Goal: Task Accomplishment & Management: Manage account settings

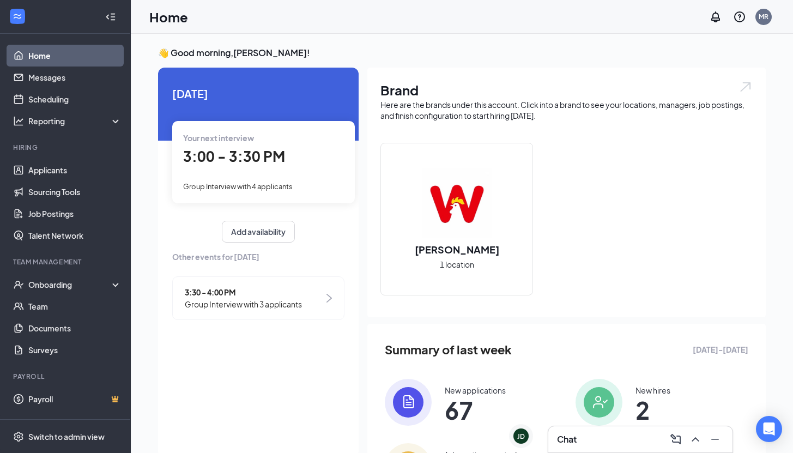
click at [591, 434] on div "Chat" at bounding box center [640, 438] width 167 height 17
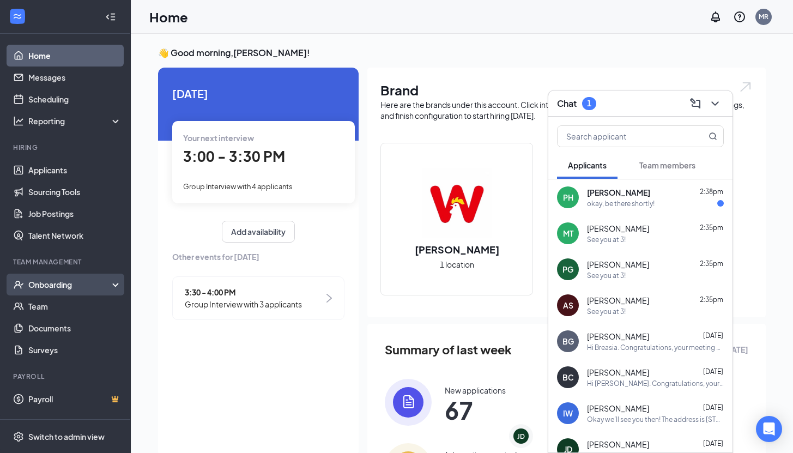
click at [50, 282] on div "Onboarding" at bounding box center [70, 284] width 84 height 11
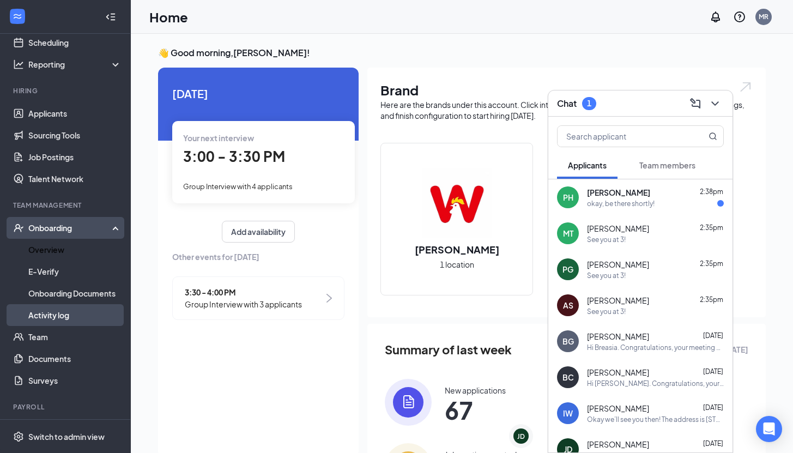
scroll to position [62, 0]
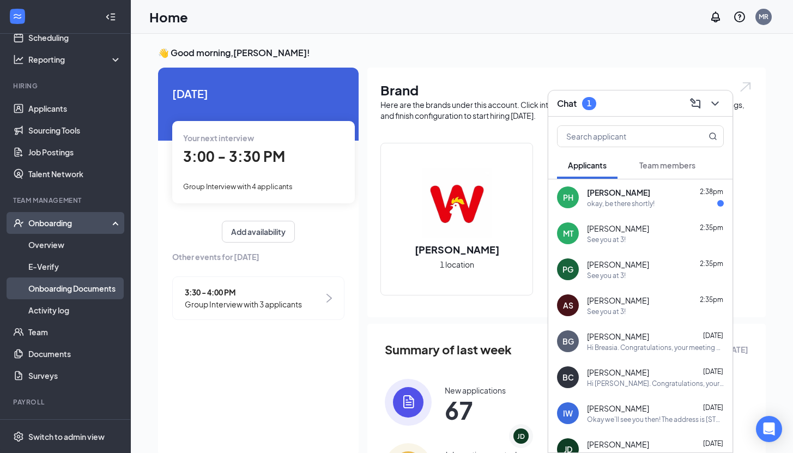
click at [58, 296] on link "Onboarding Documents" at bounding box center [74, 288] width 93 height 22
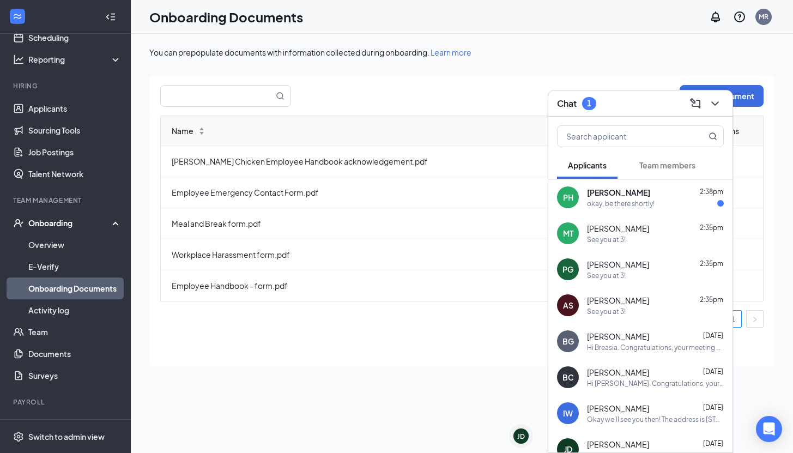
scroll to position [82, 0]
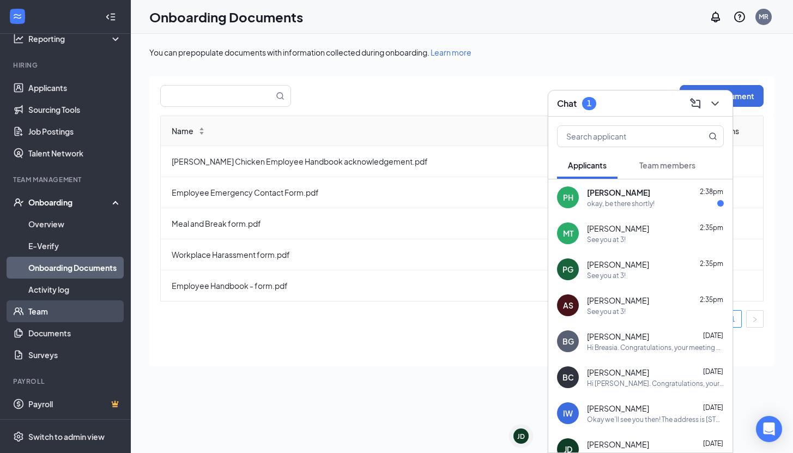
click at [65, 303] on link "Team" at bounding box center [74, 311] width 93 height 22
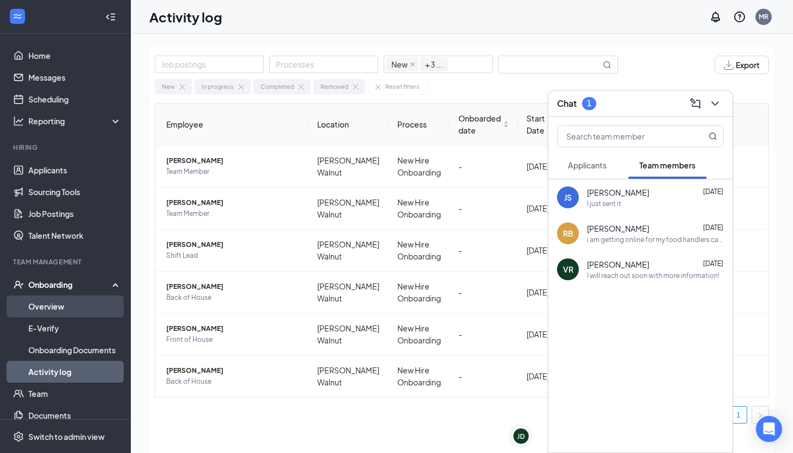
click at [43, 307] on link "Overview" at bounding box center [74, 306] width 93 height 22
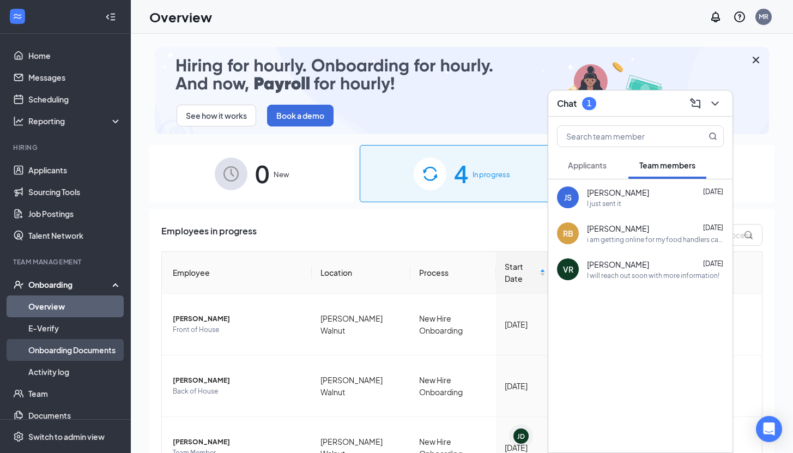
click at [63, 350] on link "Onboarding Documents" at bounding box center [74, 350] width 93 height 22
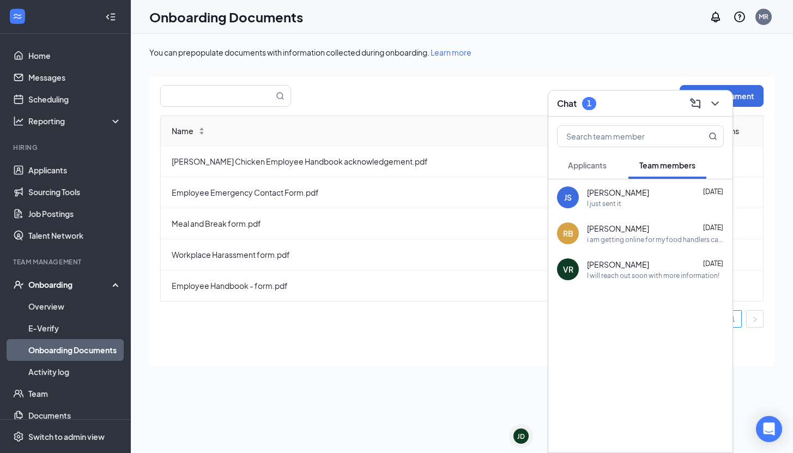
click at [255, 308] on div "Name Actions [PERSON_NAME] Chicken Employee Handbook acknowledgement.pdf Employ…" at bounding box center [461, 221] width 603 height 212
click at [713, 107] on icon "ChevronDown" at bounding box center [714, 103] width 13 height 13
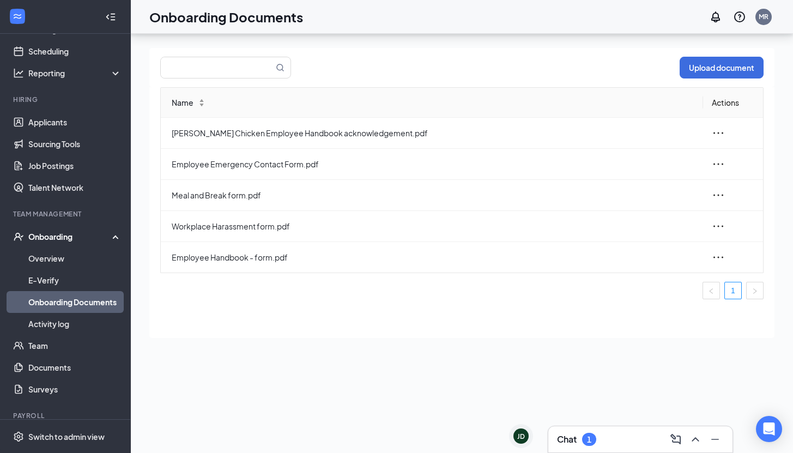
scroll to position [29, 0]
click at [47, 126] on link "Applicants" at bounding box center [74, 122] width 93 height 22
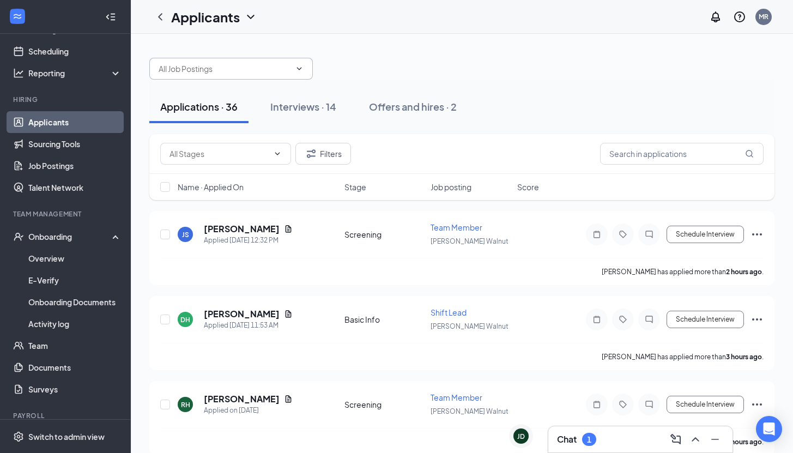
click at [156, 77] on span at bounding box center [230, 69] width 163 height 22
click at [182, 114] on div "Team Member ([PERSON_NAME])" at bounding box center [217, 119] width 119 height 12
type input "Team Member ([PERSON_NAME])"
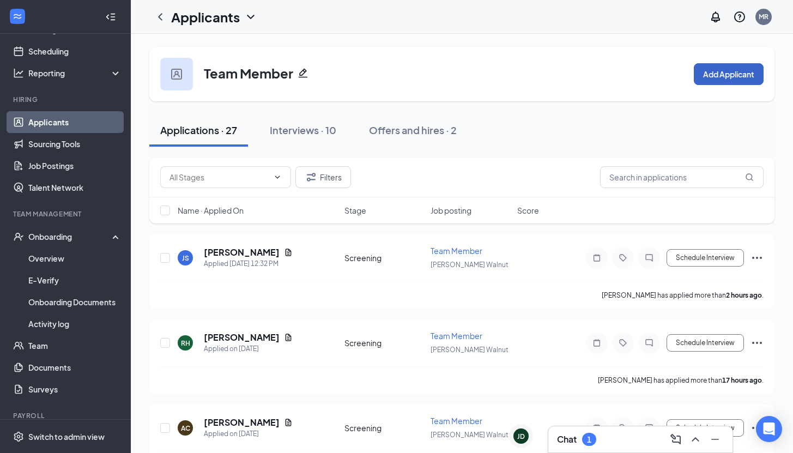
click at [699, 75] on button "Add Applicant" at bounding box center [728, 74] width 70 height 22
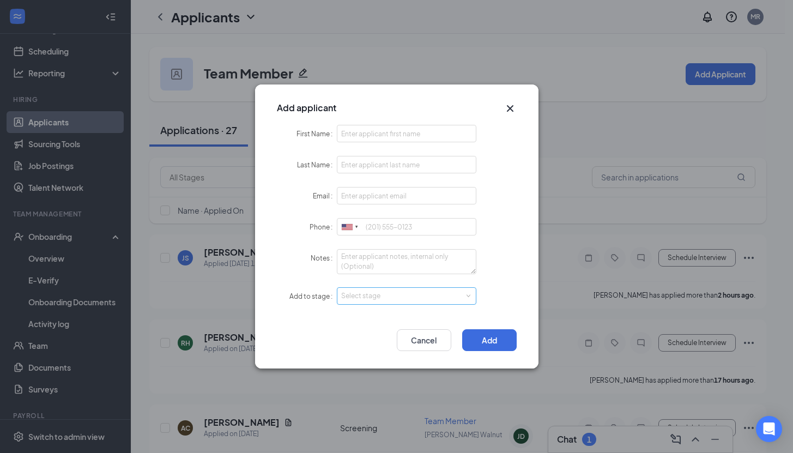
click at [455, 295] on div "Select stage" at bounding box center [404, 295] width 126 height 11
click at [509, 112] on icon "Cross" at bounding box center [509, 108] width 13 height 13
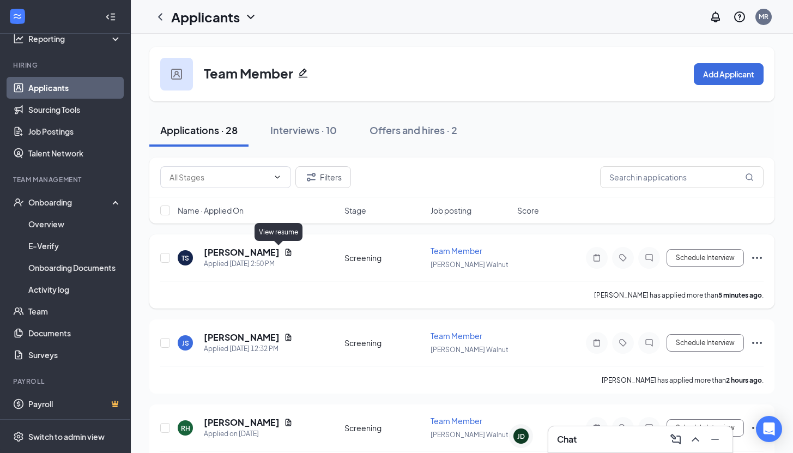
click at [285, 252] on icon "Document" at bounding box center [288, 251] width 6 height 7
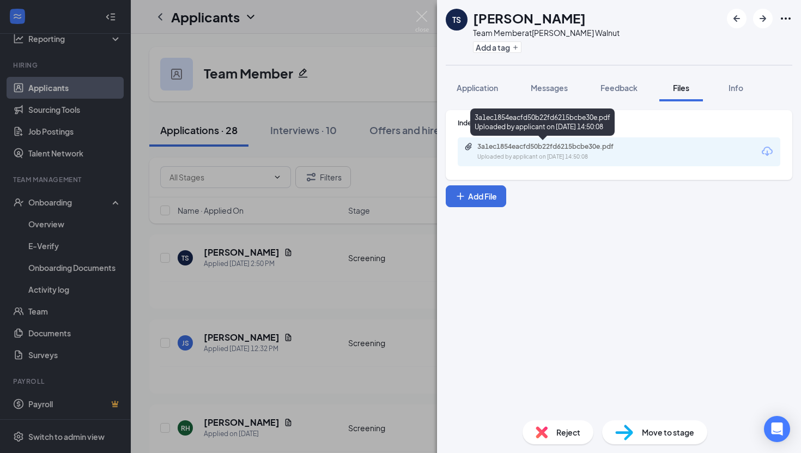
click at [510, 148] on div "3a1ec1854eacfd50b22fd6215bcbe30e.pdf" at bounding box center [553, 146] width 153 height 9
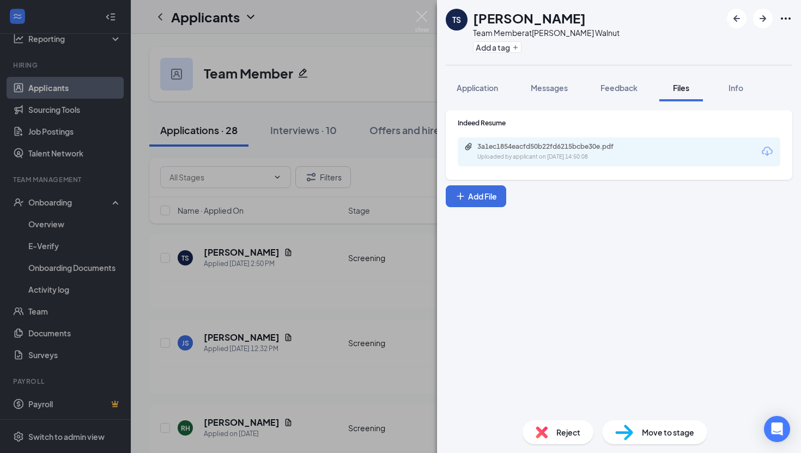
click at [142, 186] on div "TS [PERSON_NAME] Team Member at [PERSON_NAME] Walnut Add a tag Application Mess…" at bounding box center [400, 226] width 801 height 453
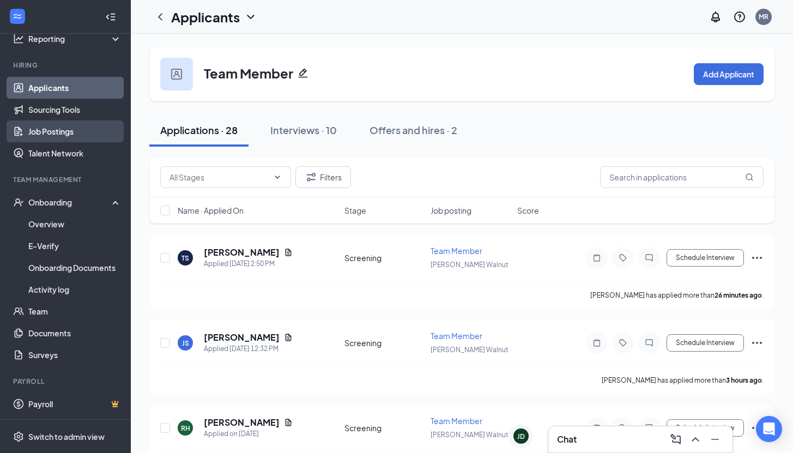
click at [66, 126] on link "Job Postings" at bounding box center [74, 131] width 93 height 22
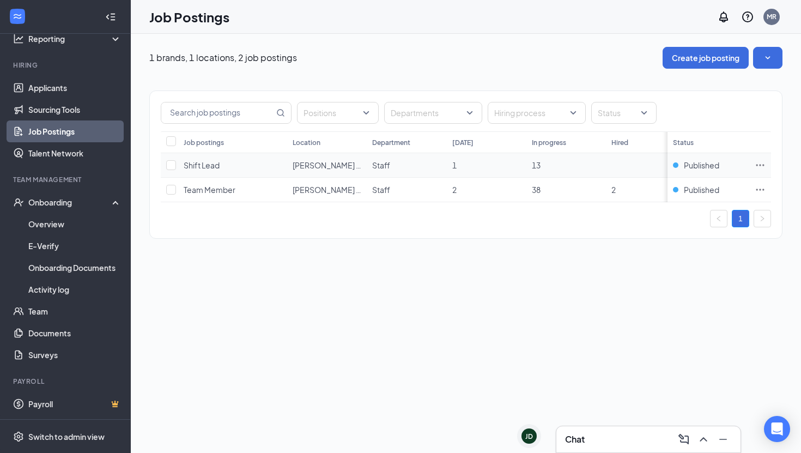
click at [206, 163] on span "Shift Lead" at bounding box center [202, 165] width 36 height 10
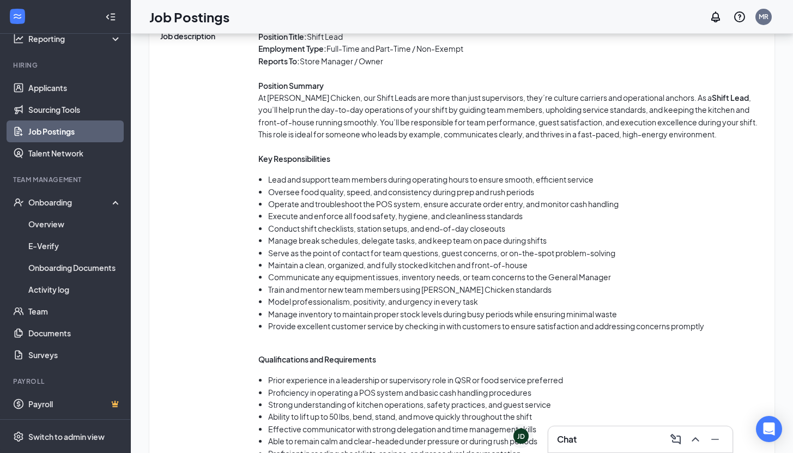
scroll to position [743, 0]
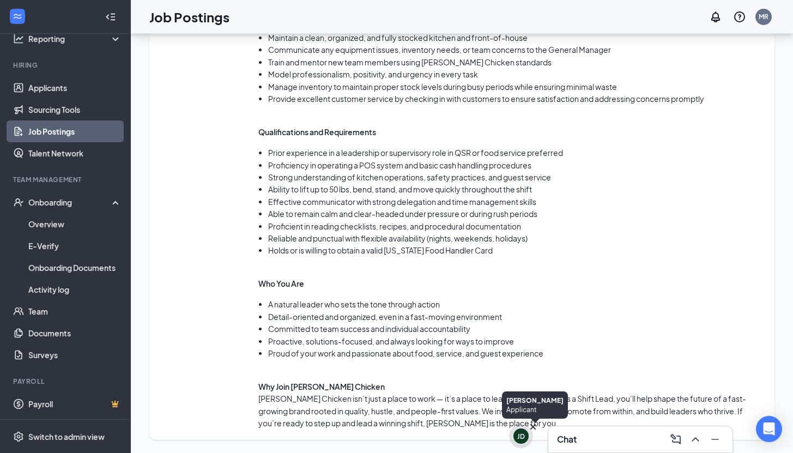
click at [522, 436] on div "JD" at bounding box center [521, 435] width 8 height 9
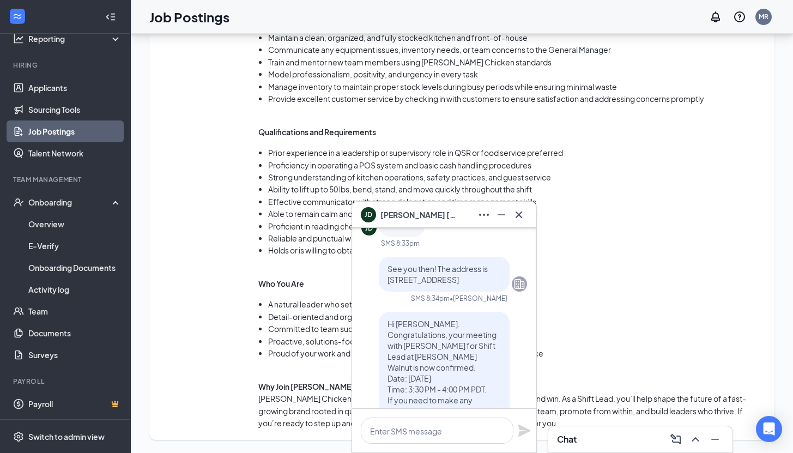
scroll to position [-108, 0]
click at [515, 214] on icon "Cross" at bounding box center [518, 214] width 13 height 13
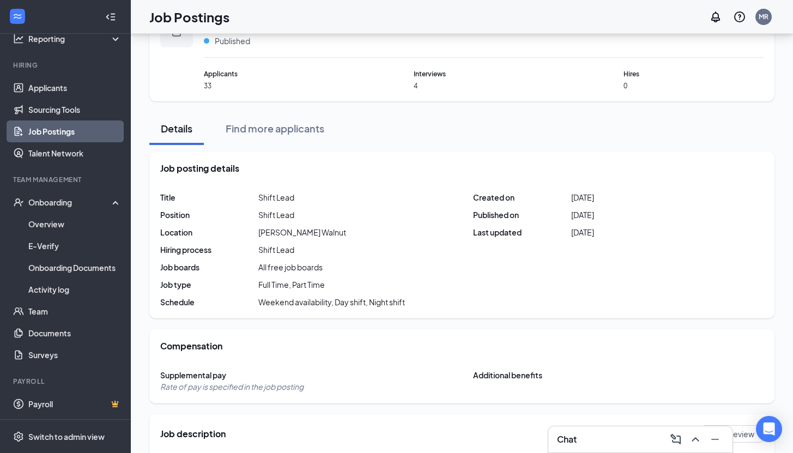
scroll to position [0, 0]
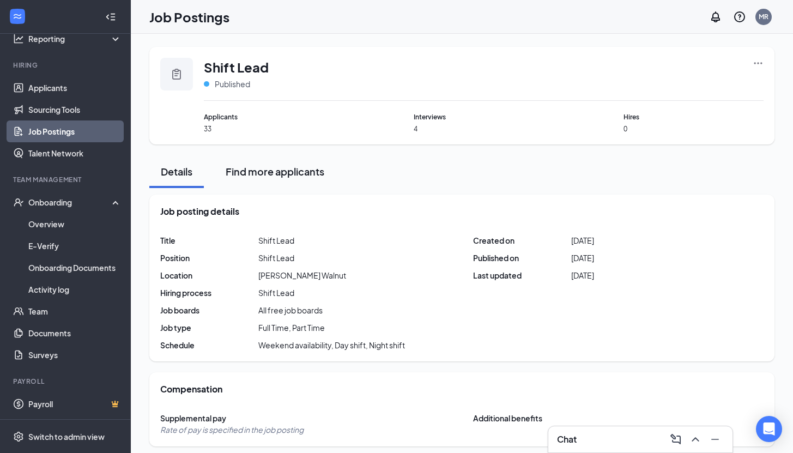
click at [246, 174] on div "Find more applicants" at bounding box center [274, 171] width 99 height 14
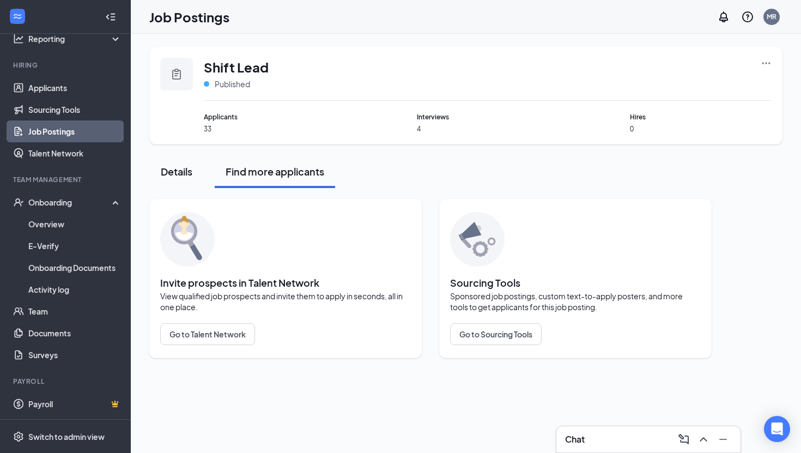
click at [185, 163] on button "Details" at bounding box center [176, 171] width 54 height 33
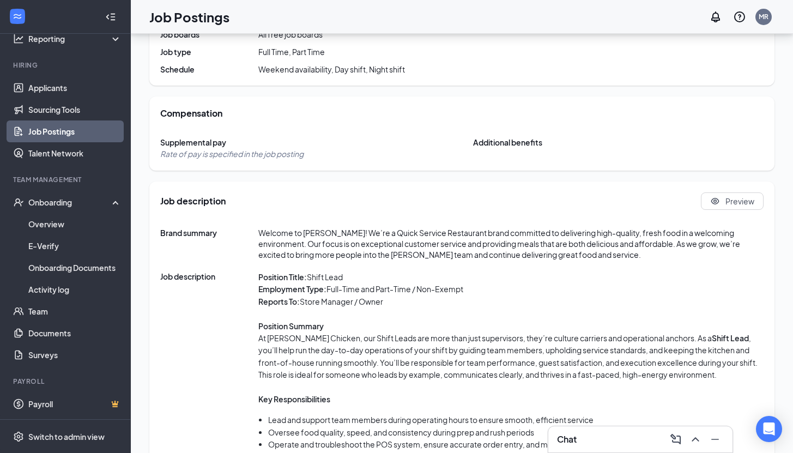
scroll to position [288, 0]
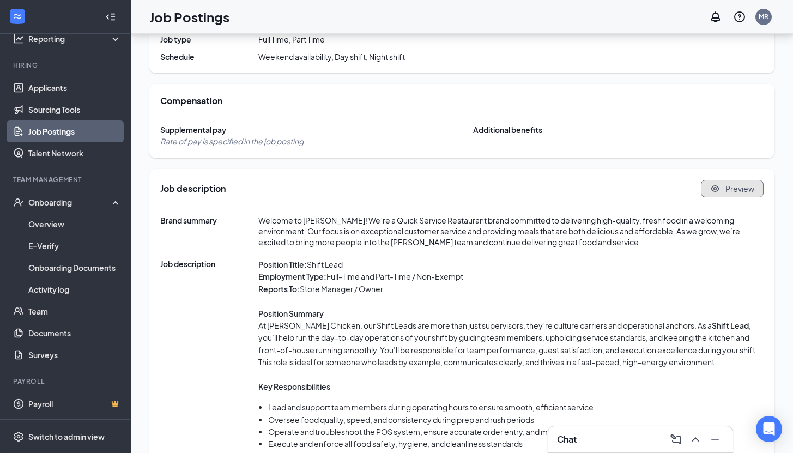
click at [736, 192] on span "Preview" at bounding box center [739, 188] width 29 height 11
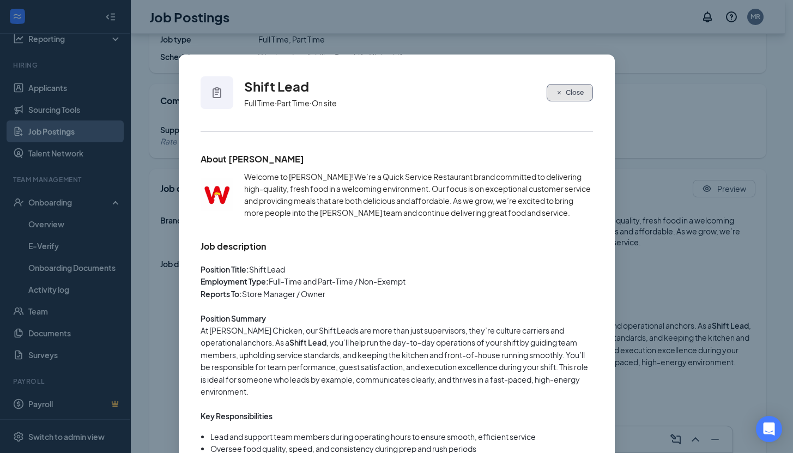
click at [572, 95] on span "Close" at bounding box center [574, 93] width 18 height 10
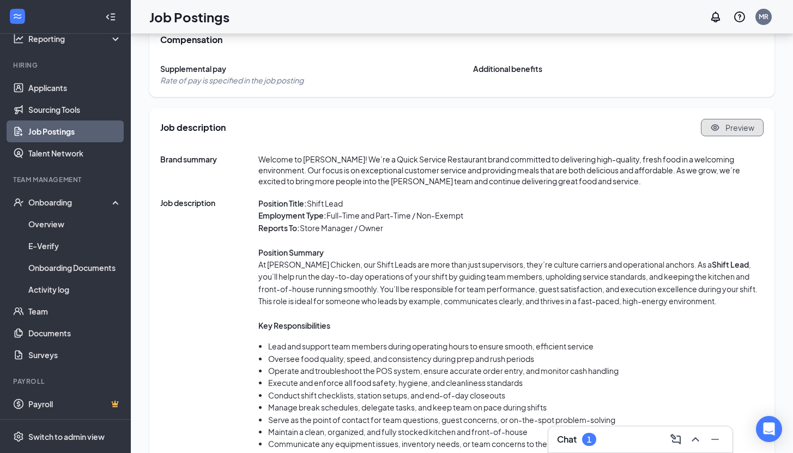
scroll to position [387, 0]
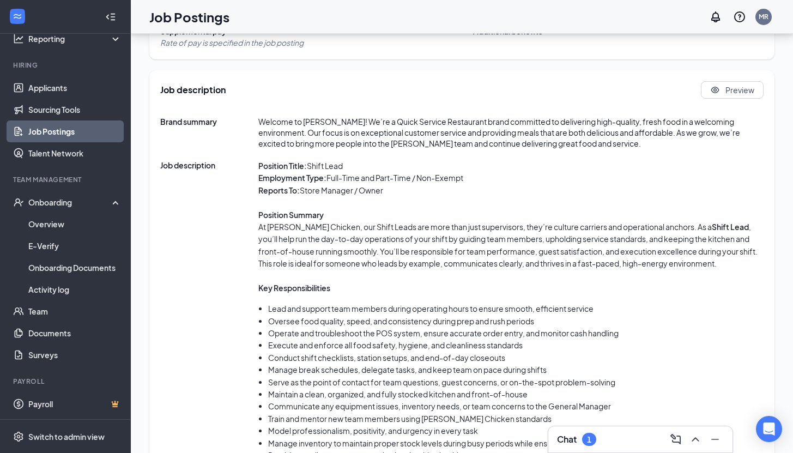
click at [560, 434] on h3 "Chat" at bounding box center [567, 439] width 20 height 12
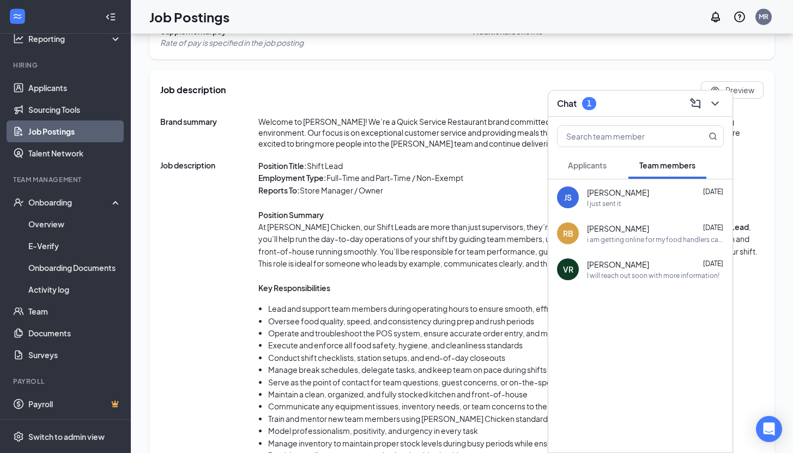
click at [591, 171] on button "Applicants" at bounding box center [587, 164] width 60 height 27
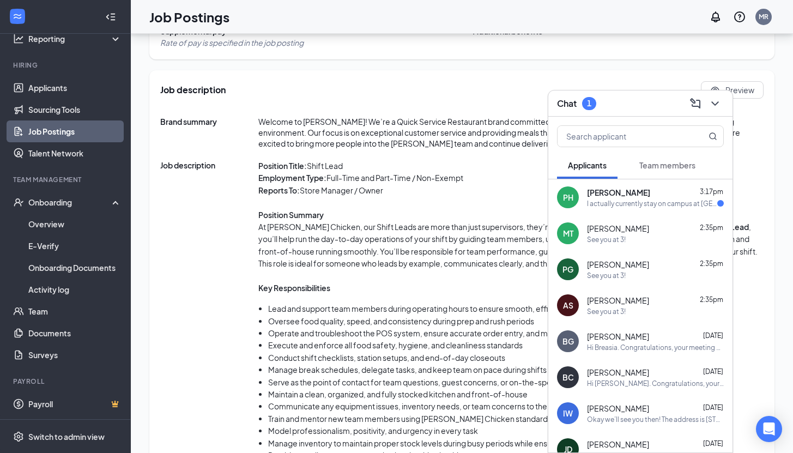
click at [591, 188] on span "[PERSON_NAME]" at bounding box center [618, 192] width 63 height 11
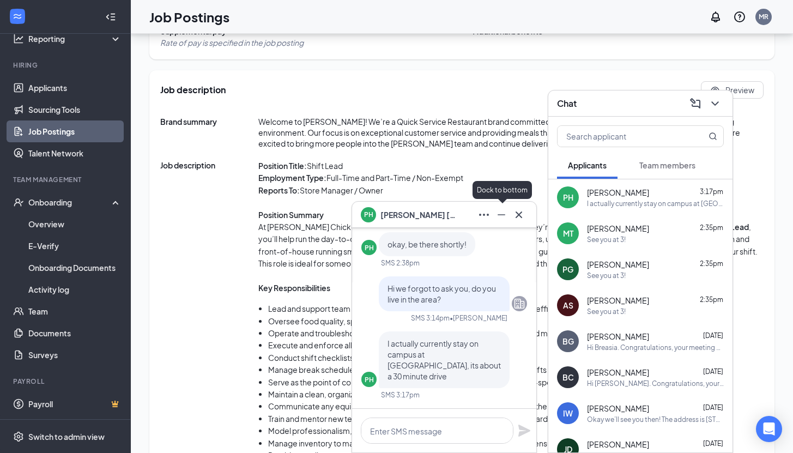
click at [497, 214] on icon "Minimize" at bounding box center [501, 214] width 13 height 13
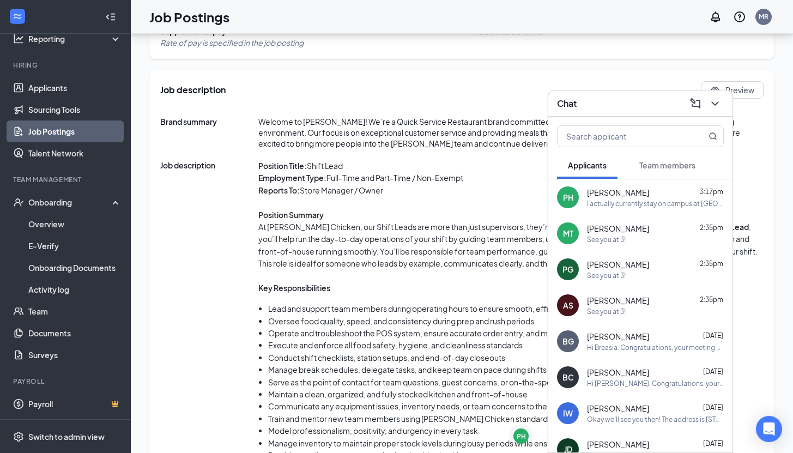
click at [462, 197] on p at bounding box center [510, 202] width 505 height 12
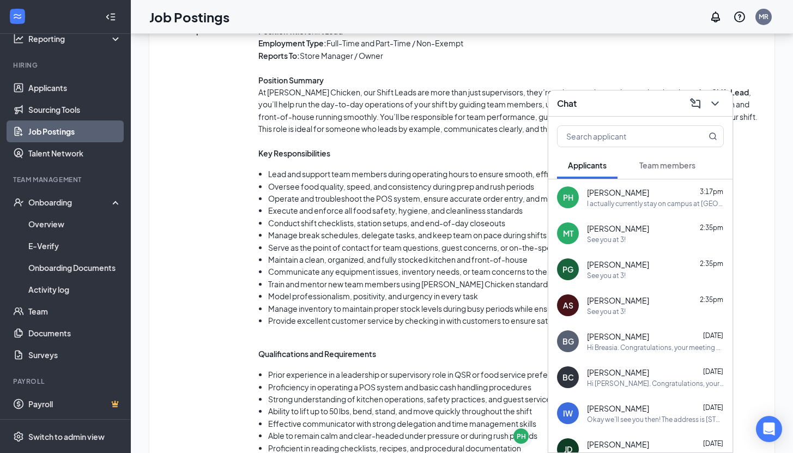
scroll to position [547, 0]
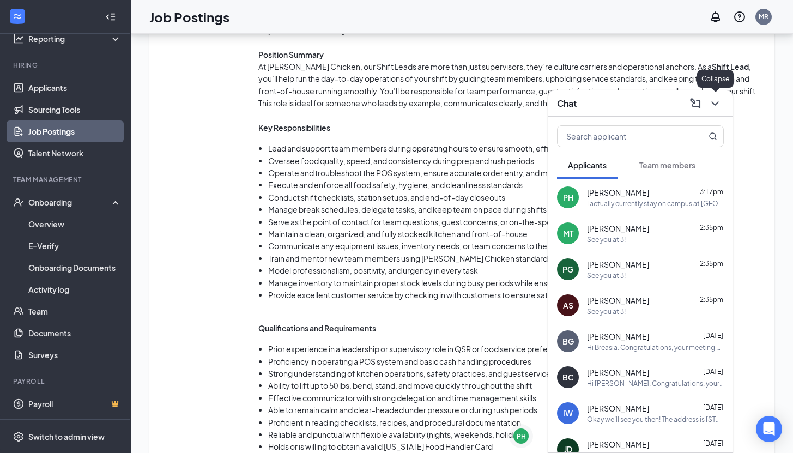
click at [715, 97] on icon "ChevronDown" at bounding box center [714, 103] width 13 height 13
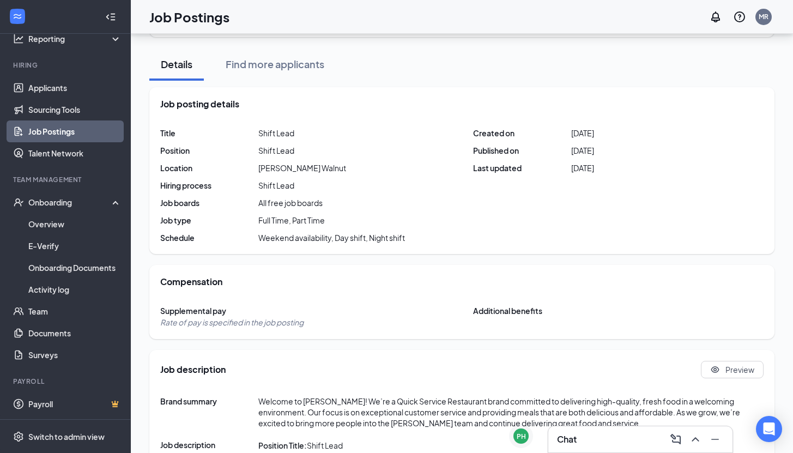
scroll to position [0, 0]
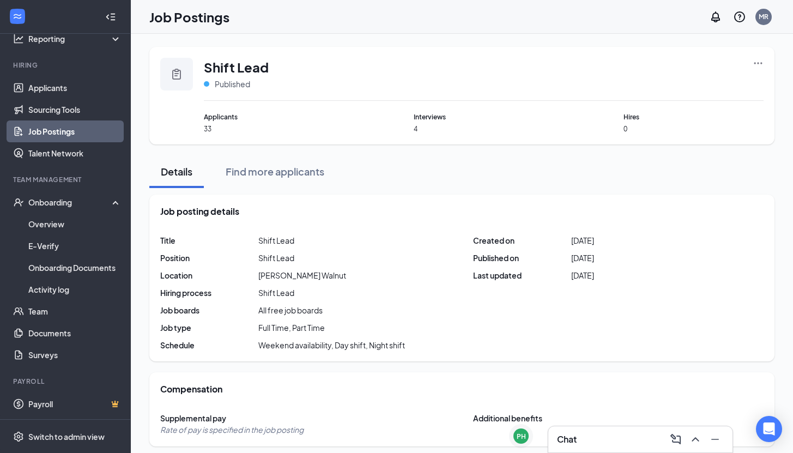
click at [761, 59] on icon "Ellipses" at bounding box center [757, 63] width 11 height 11
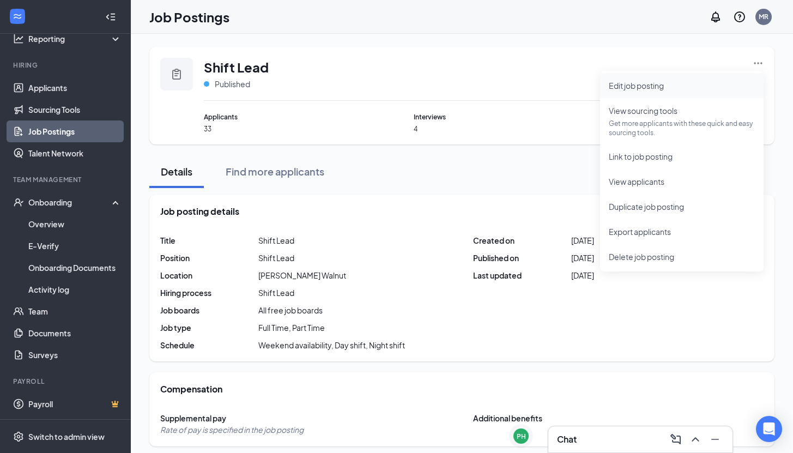
click at [615, 87] on span "Edit job posting" at bounding box center [635, 86] width 55 height 10
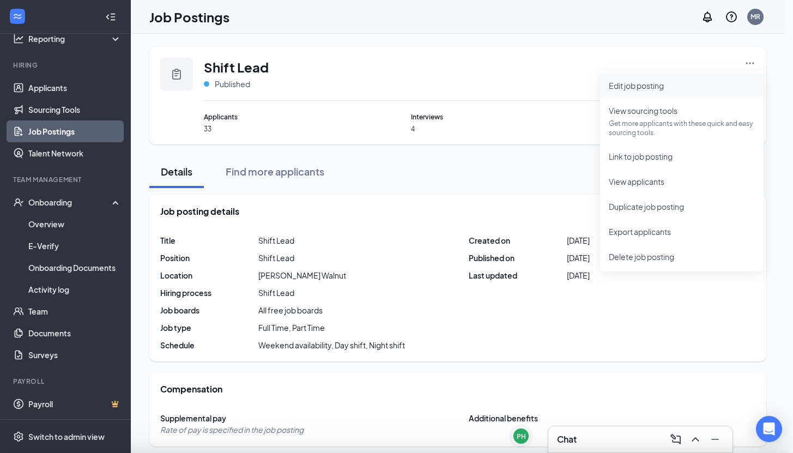
type input "[PERSON_NAME] Walnut"
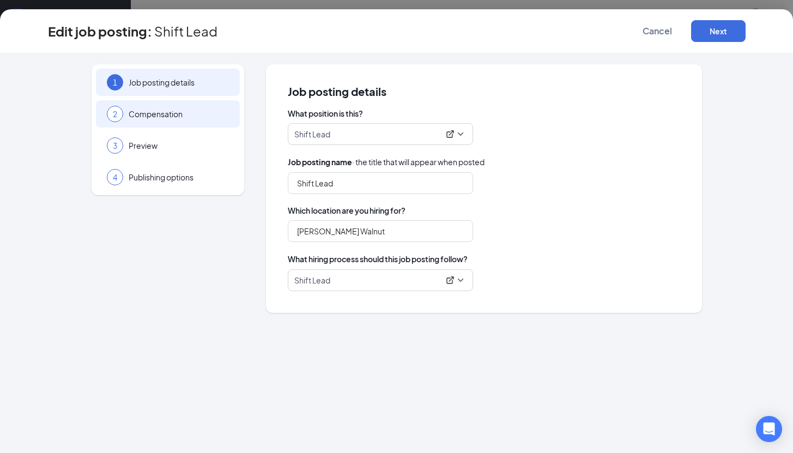
click at [193, 121] on div "2 Compensation" at bounding box center [168, 113] width 144 height 27
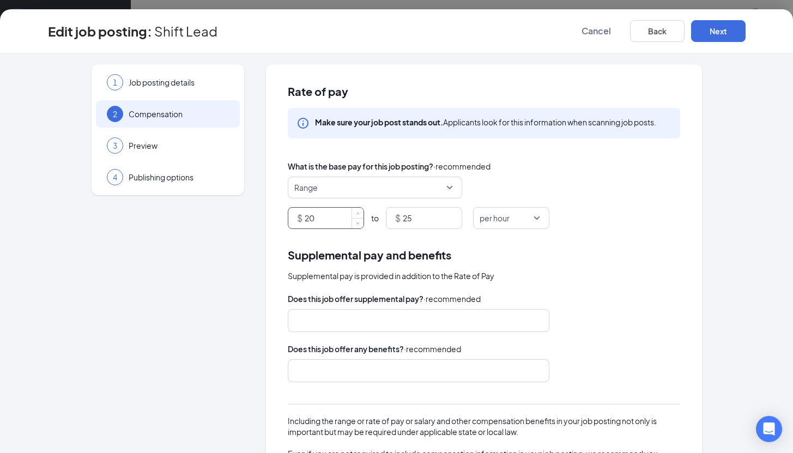
click at [307, 224] on input "20" at bounding box center [333, 218] width 59 height 21
type input "2"
type input "18.5"
click at [398, 211] on div "$ 25" at bounding box center [424, 218] width 76 height 22
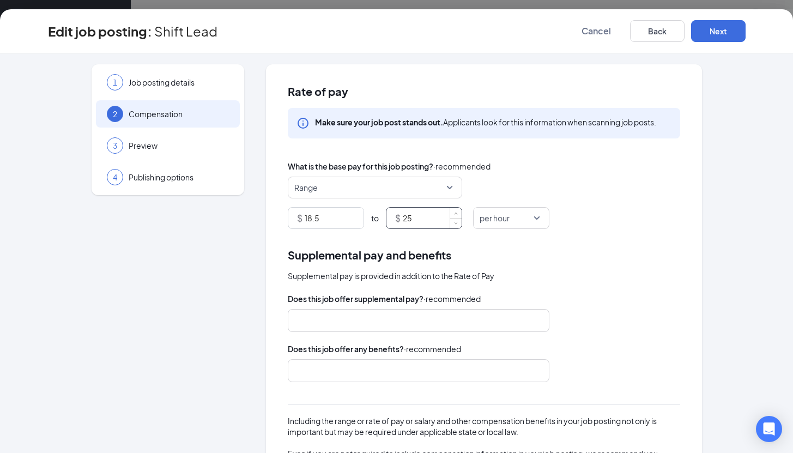
click at [403, 215] on input "25" at bounding box center [432, 218] width 59 height 21
type input "2"
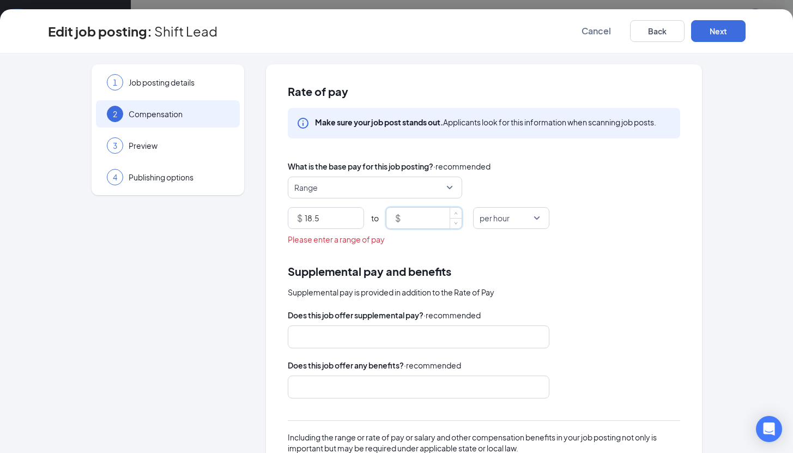
click at [425, 186] on span "Range" at bounding box center [369, 187] width 151 height 21
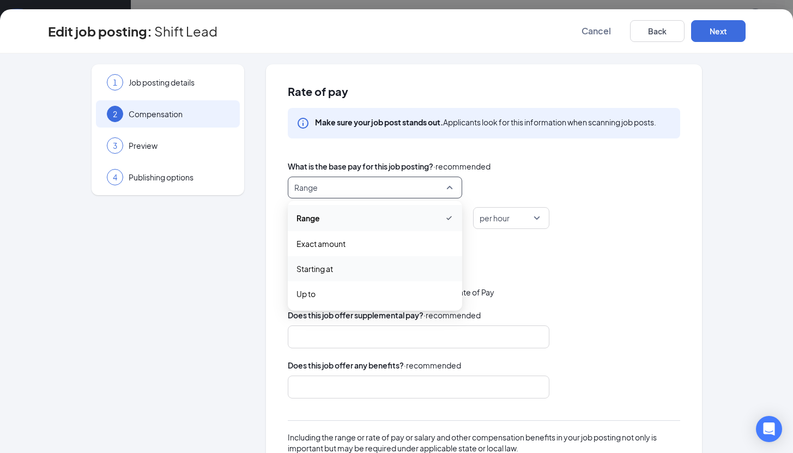
click at [374, 279] on div "Starting at" at bounding box center [375, 268] width 174 height 25
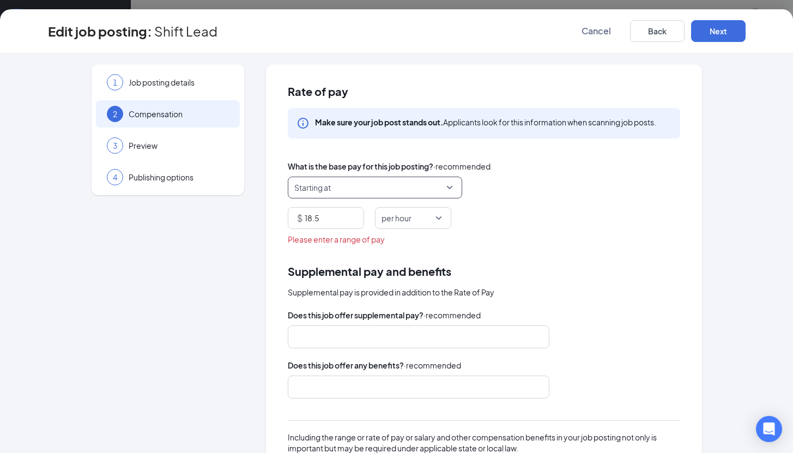
click at [396, 217] on span "per hour" at bounding box center [396, 218] width 30 height 21
click at [459, 258] on div "Rate of pay Make sure your job post stands out. Applicants look for this inform…" at bounding box center [484, 318] width 436 height 509
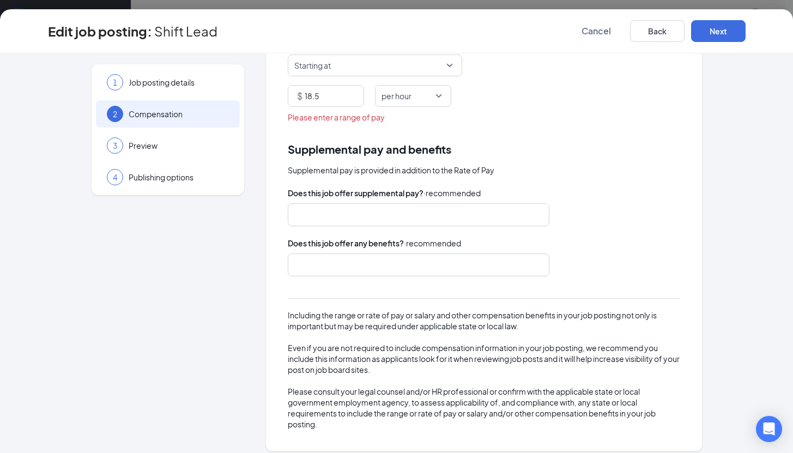
scroll to position [122, 0]
click at [332, 99] on input "18.5" at bounding box center [333, 96] width 59 height 21
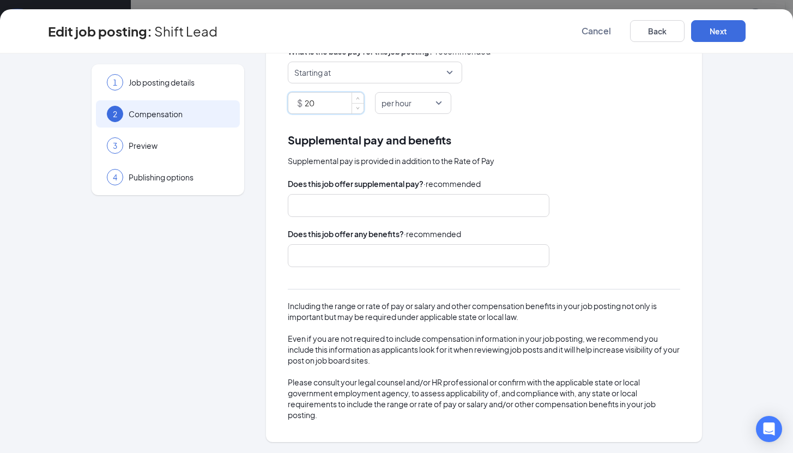
scroll to position [56, 0]
type input "20"
click at [704, 32] on button "Next" at bounding box center [718, 31] width 54 height 22
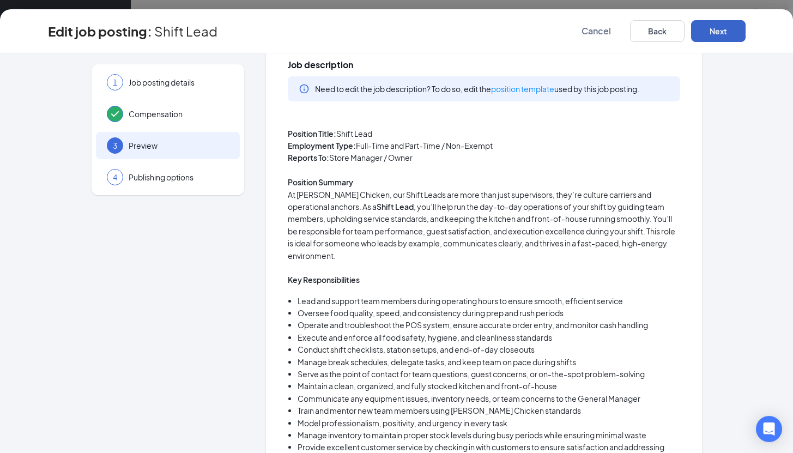
scroll to position [0, 0]
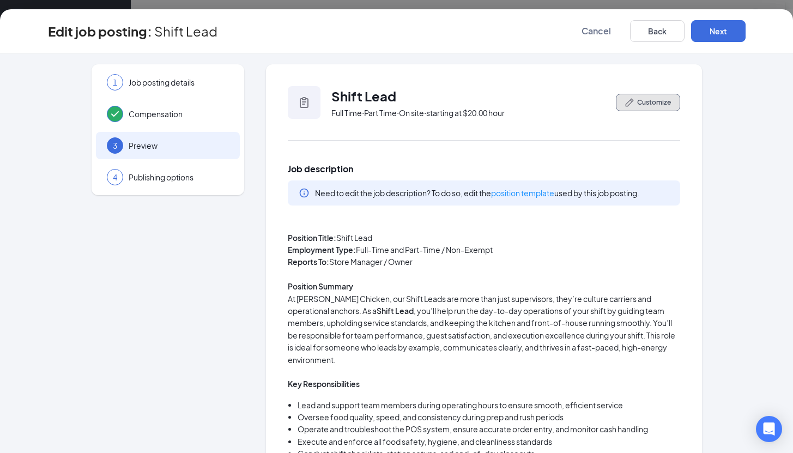
click at [625, 101] on icon "PencilIcon" at bounding box center [629, 102] width 9 height 9
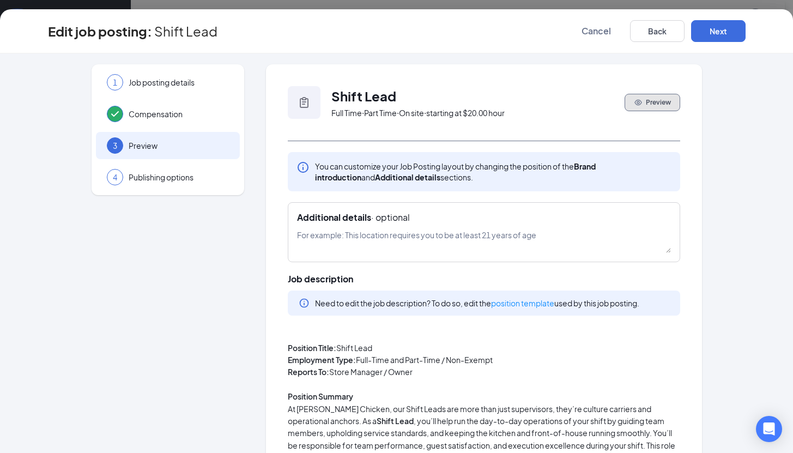
click at [625, 101] on button "Preview" at bounding box center [652, 102] width 56 height 17
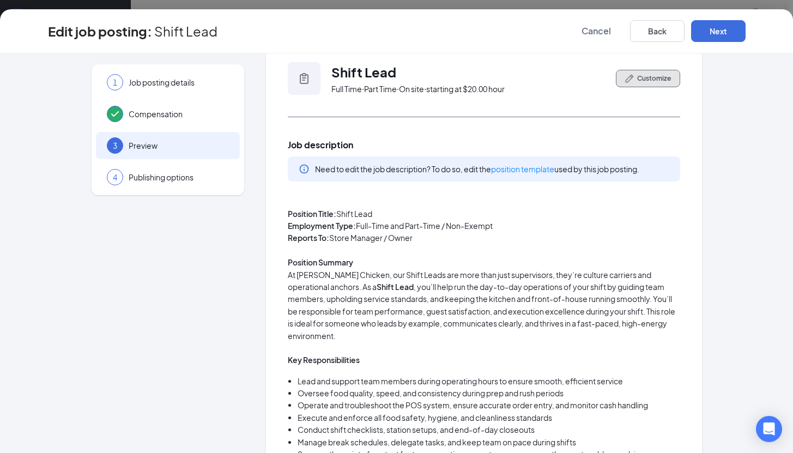
scroll to position [25, 0]
click at [520, 164] on link "position template" at bounding box center [522, 168] width 63 height 10
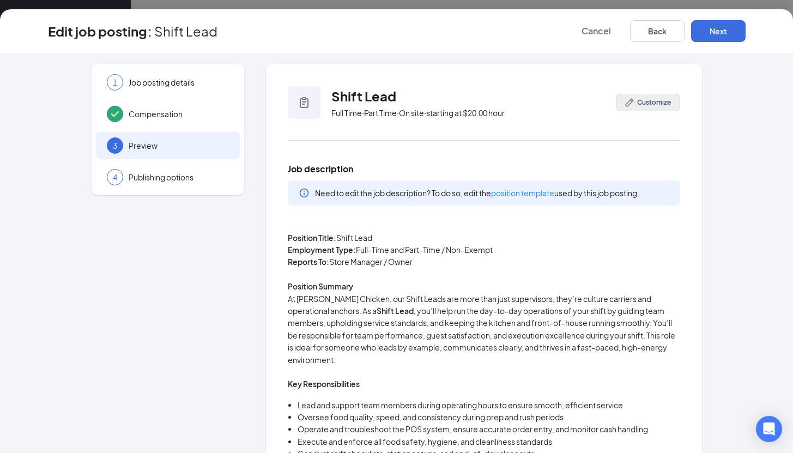
scroll to position [106, 0]
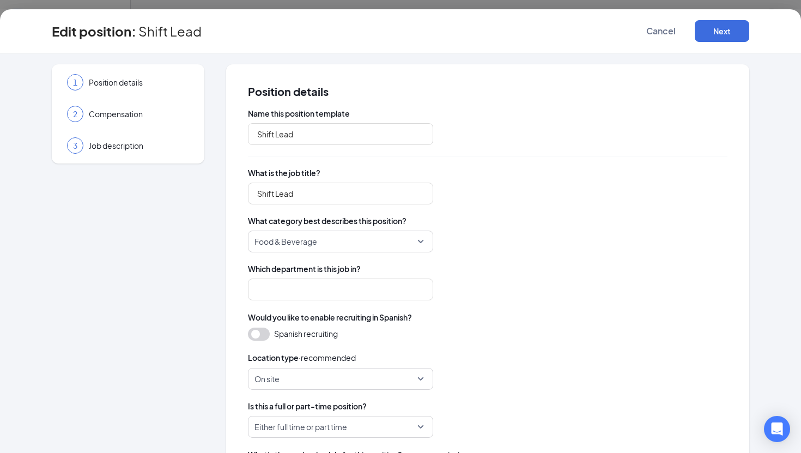
type input "Staff"
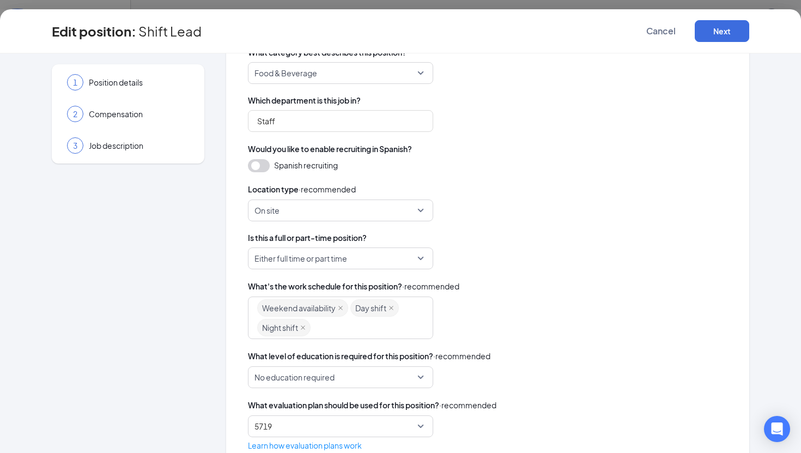
scroll to position [199, 0]
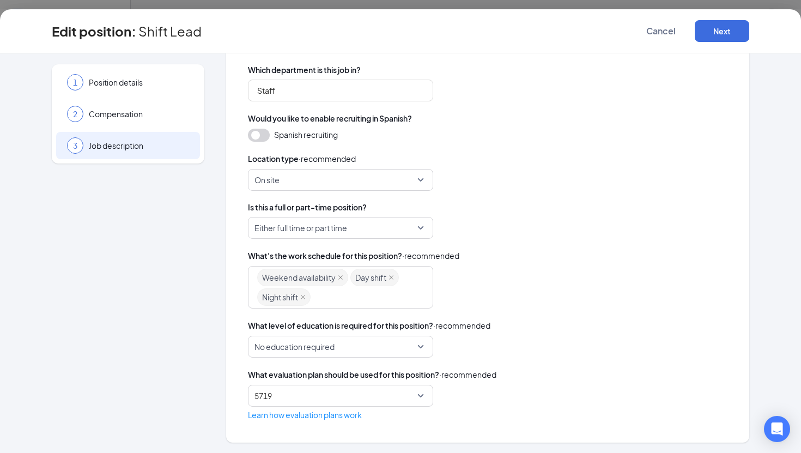
click at [159, 140] on span "Job description" at bounding box center [139, 145] width 100 height 11
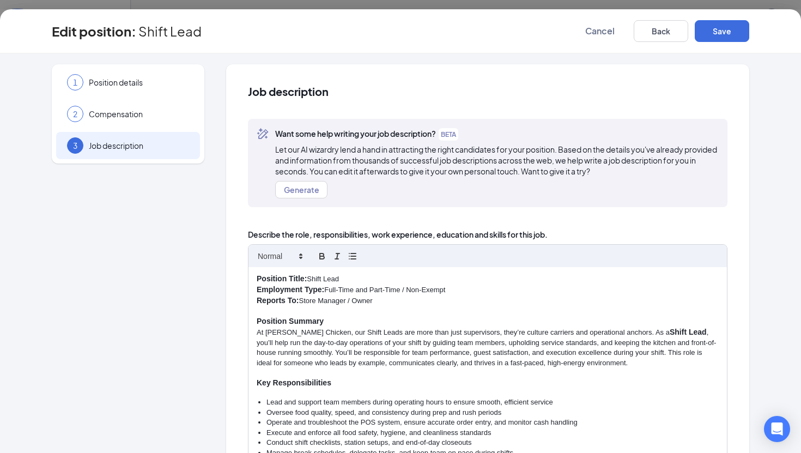
scroll to position [42, 0]
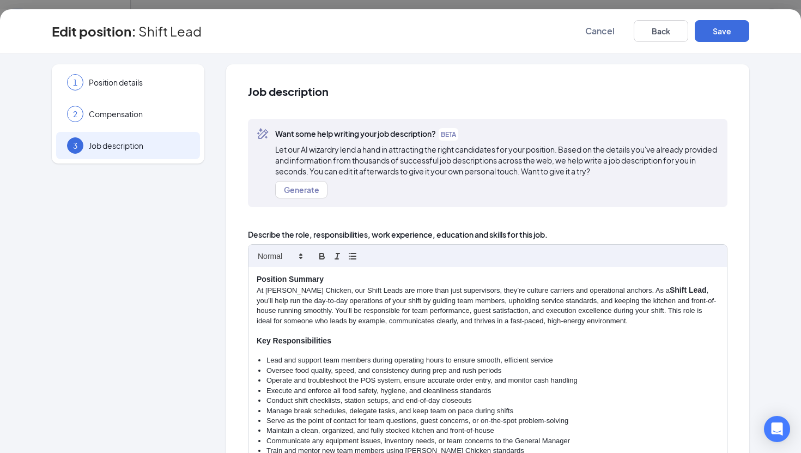
click at [649, 320] on p "At Wallace Chicken, our Shift Leads are more than just supervisors, they’re cul…" at bounding box center [488, 305] width 462 height 41
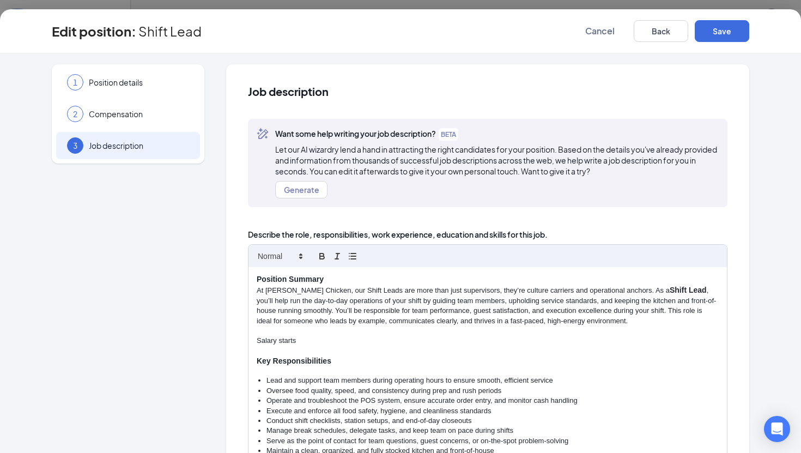
click at [248, 342] on div "Position Title: Shift Lead Employment Type: Full-Time and Part-Time / Non-Exemp…" at bounding box center [487, 391] width 478 height 249
click at [320, 252] on icon "button" at bounding box center [322, 256] width 10 height 10
click at [274, 339] on strong "Salary" at bounding box center [268, 340] width 23 height 9
click at [292, 340] on p "Salary starts" at bounding box center [488, 341] width 462 height 11
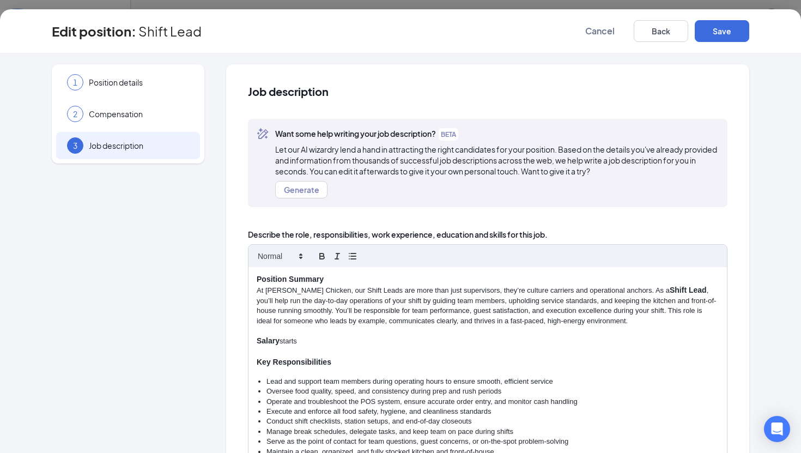
click at [295, 340] on p "Salary starts" at bounding box center [488, 341] width 462 height 11
click at [251, 342] on div "Position Title: Shift Lead Employment Type: Full-Time and Part-Time / Non-Exemp…" at bounding box center [487, 391] width 478 height 249
click at [367, 339] on p "Shift Lead Salary starts at $18.50" at bounding box center [488, 341] width 462 height 11
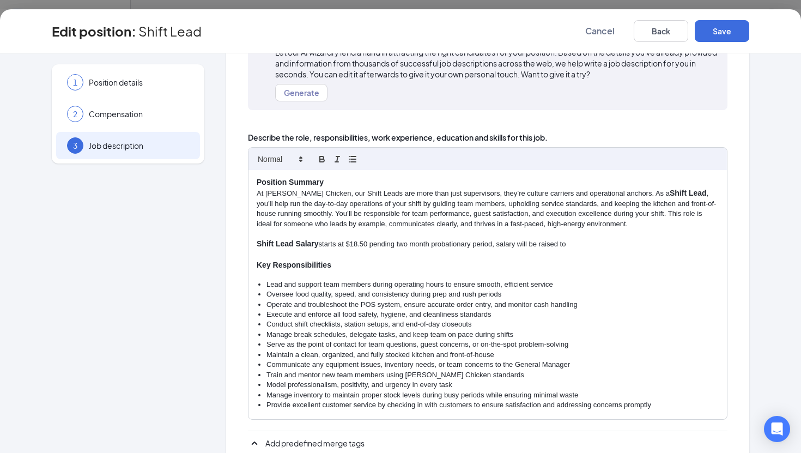
scroll to position [99, 0]
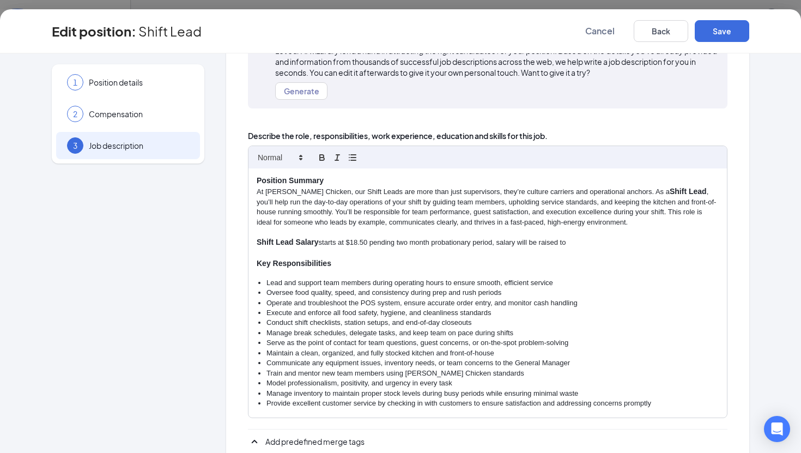
click at [495, 242] on p "Shift Lead Salary starts at $18.50 pending two month probationary period, salar…" at bounding box center [488, 242] width 462 height 11
click at [610, 239] on p "Shift Lead Salary starts at $18.50 pending two month probationary period after …" at bounding box center [488, 242] width 462 height 11
click at [367, 245] on p "Shift Lead Salary starts at $18.50 pending two month probationary period after …" at bounding box center [488, 242] width 462 height 11
click at [646, 245] on p "Shift Lead Salary starts at $18.50/hour pending two month probationary period a…" at bounding box center [488, 242] width 462 height 11
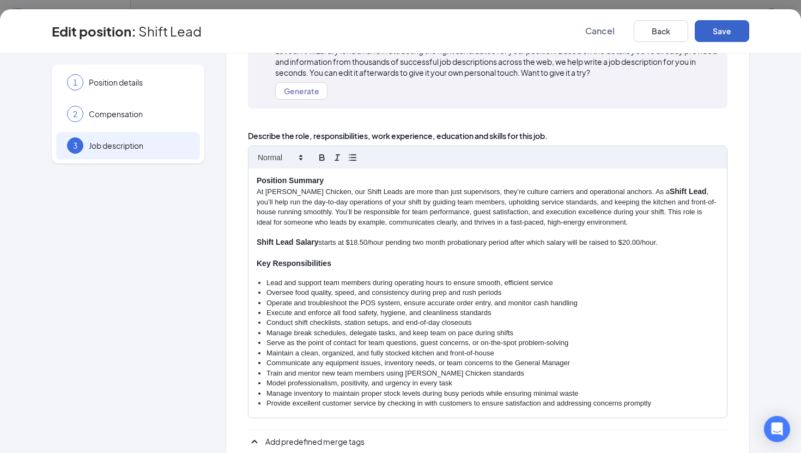
click at [723, 36] on button "Save" at bounding box center [721, 31] width 54 height 22
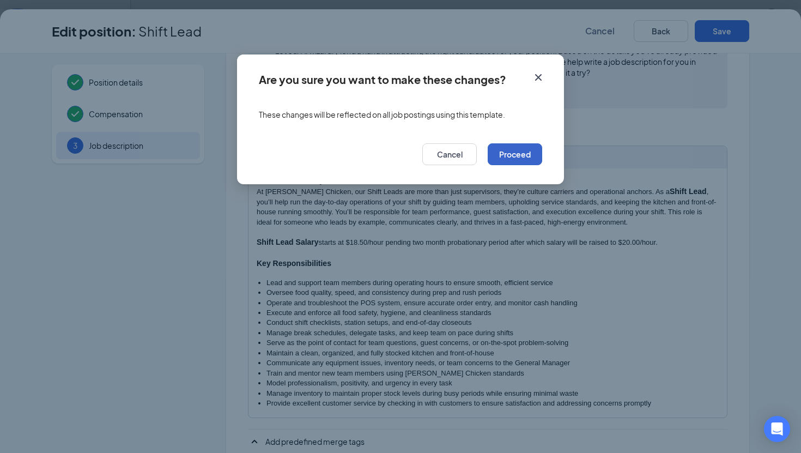
click at [530, 149] on button "Proceed" at bounding box center [514, 154] width 54 height 22
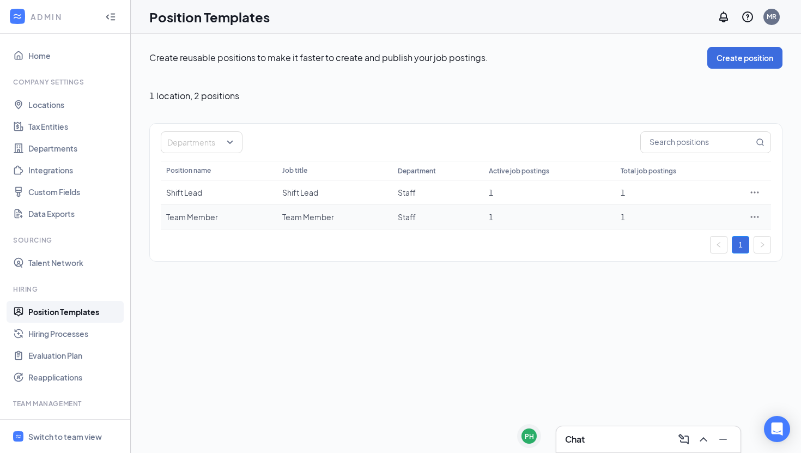
click at [753, 216] on icon "Ellipses" at bounding box center [755, 217] width 8 height 2
click at [675, 244] on span "Edit" at bounding box center [704, 239] width 94 height 12
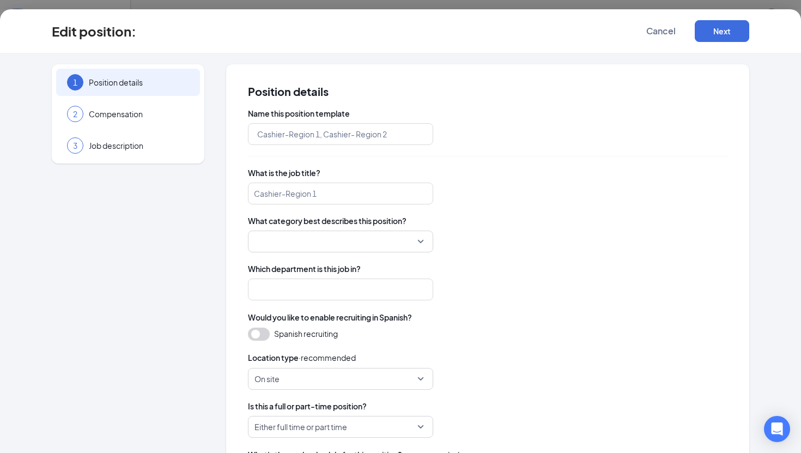
type input "Team Member"
type input "Staff"
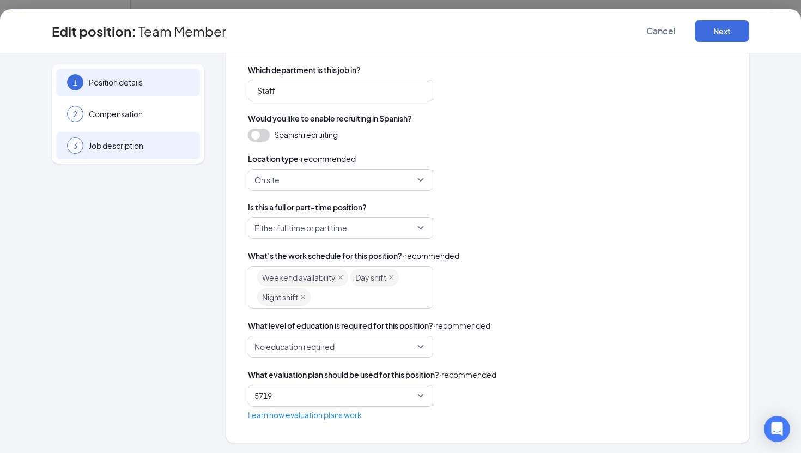
click at [151, 154] on div "3 Job description" at bounding box center [128, 145] width 144 height 27
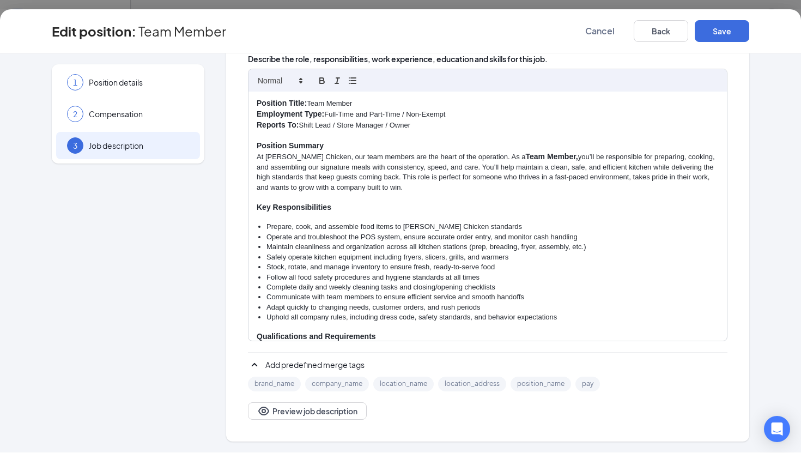
scroll to position [174, 0]
click at [411, 189] on p "At Wallace Chicken, our team members are the heart of the operation. As a Team …" at bounding box center [488, 173] width 462 height 41
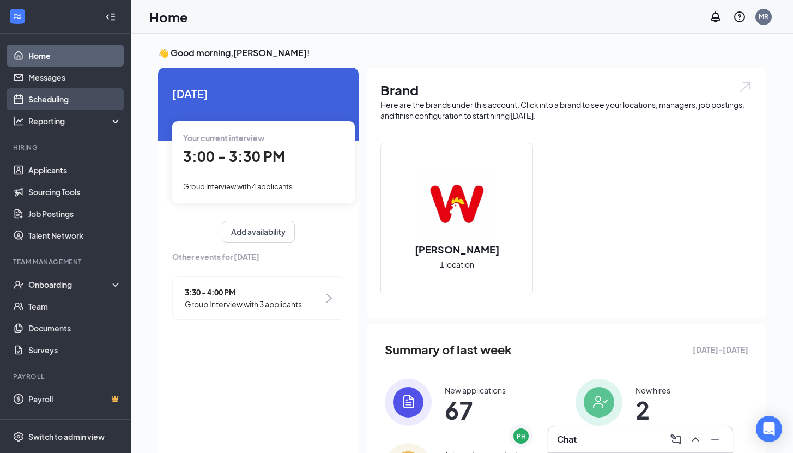
click at [65, 101] on link "Scheduling" at bounding box center [74, 99] width 93 height 22
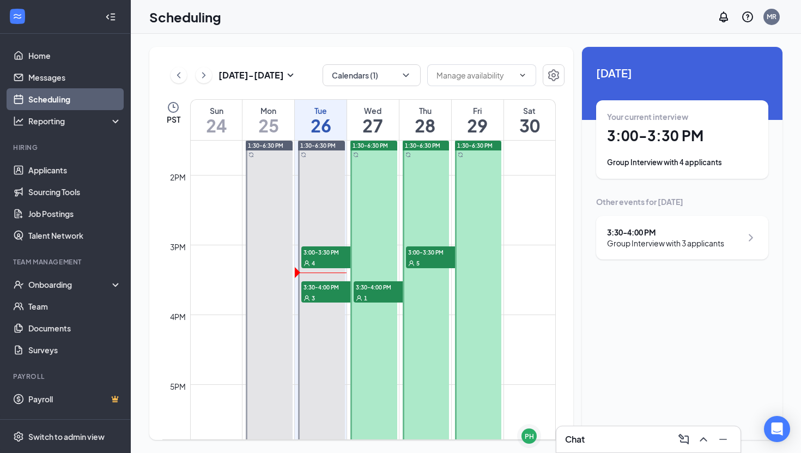
scroll to position [968, 0]
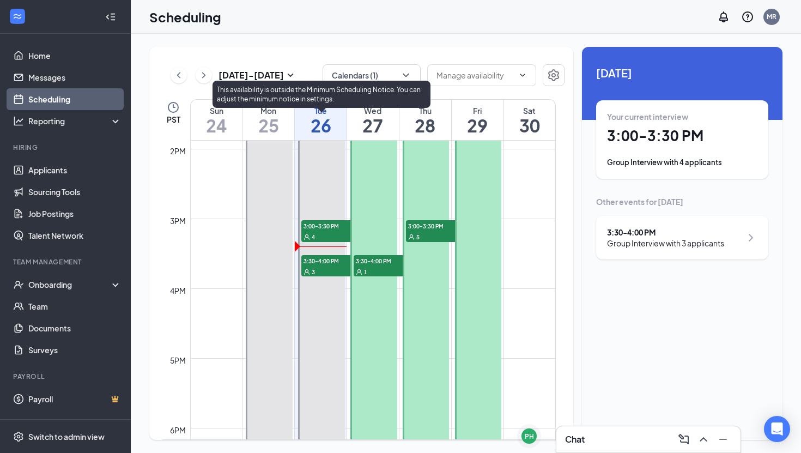
click at [313, 269] on span "3" at bounding box center [313, 272] width 3 height 8
